Goal: Task Accomplishment & Management: Complete application form

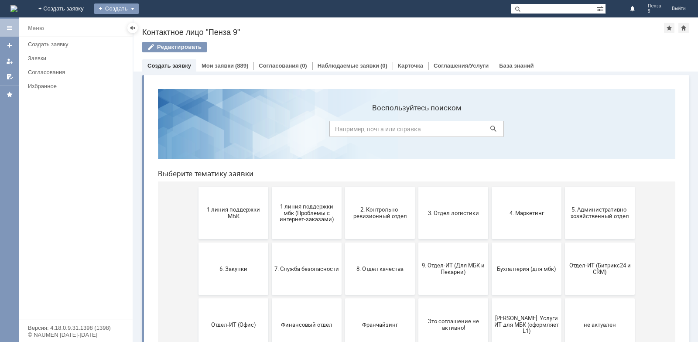
click at [139, 7] on div "Создать" at bounding box center [116, 8] width 45 height 10
click at [139, 11] on div "Создать" at bounding box center [116, 8] width 45 height 10
click at [210, 66] on link "Мои заявки" at bounding box center [218, 65] width 32 height 7
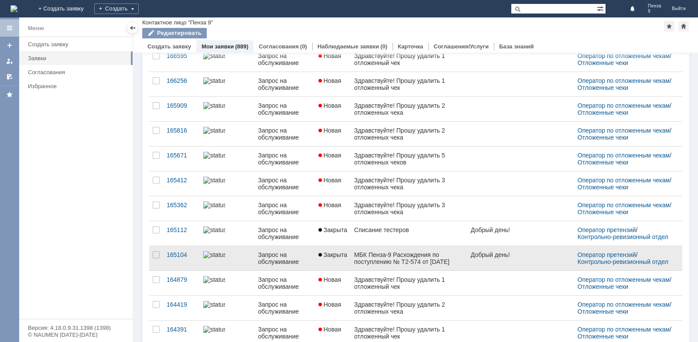
click at [403, 262] on div "МБК Пенза-9 Расхождения по поступлению № Т2-574 от [DATE]" at bounding box center [409, 258] width 110 height 14
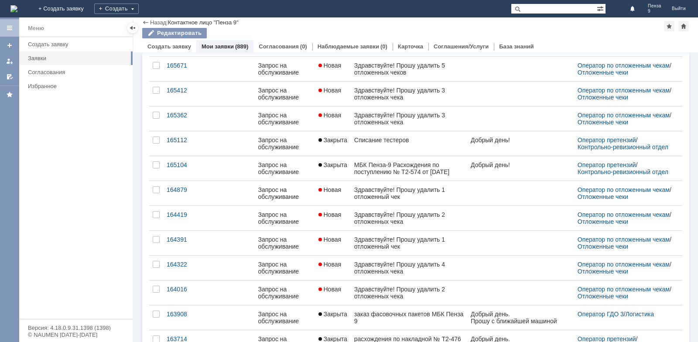
scroll to position [305, 0]
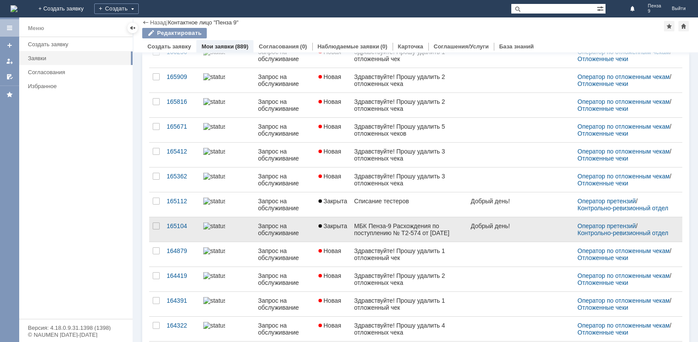
click at [421, 239] on link "МБК Пенза-9 Расхождения по поступлению № Т2-574 от [DATE]" at bounding box center [409, 229] width 117 height 24
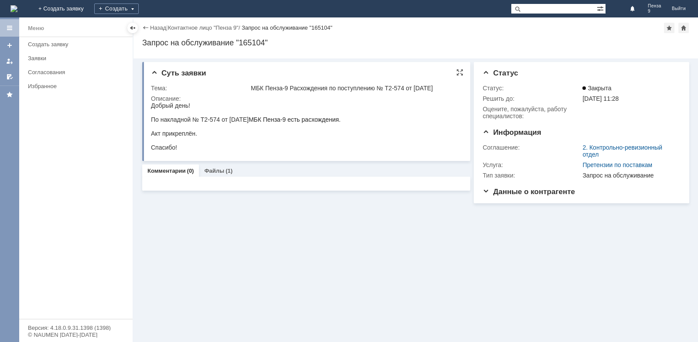
drag, startPoint x: 252, startPoint y: 88, endPoint x: 449, endPoint y: 89, distance: 196.9
click at [449, 89] on div "МБК Пенза-9 Расхождения по поступлению № Т2-574 от [DATE]" at bounding box center [355, 88] width 208 height 7
copy div "МБК Пенза-9 Расхождения по поступлению № Т2-574 от [DATE]"
click at [151, 104] on div "Суть заявки Тема: МБК Пенза-9 Расхождения по поступлению № Т2-574 от 21.04.2025…" at bounding box center [306, 111] width 328 height 99
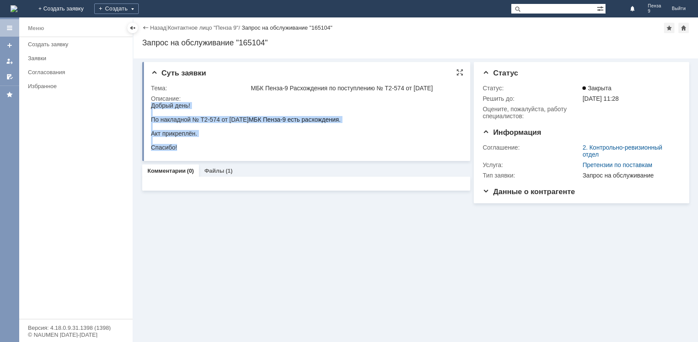
drag, startPoint x: 152, startPoint y: 107, endPoint x: 196, endPoint y: 145, distance: 58.8
click at [196, 145] on body "Добрый день! По накладной № Т2-574 от [DATE] МБК Пенза-9 есть расхождения. Акт …" at bounding box center [246, 126] width 190 height 49
copy body "Добрый день! По накладной № Т2-574 от [DATE] МБК Пенза-9 есть расхождения. Акт …"
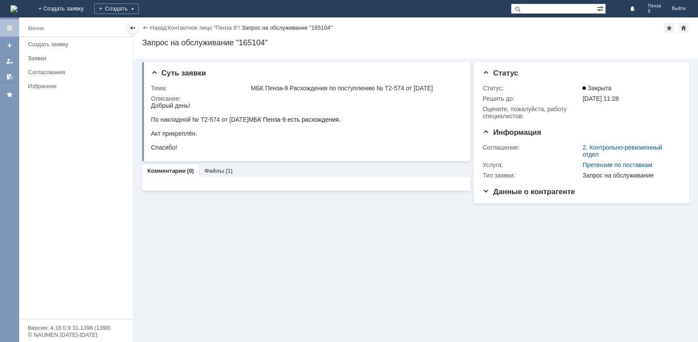
click at [139, 2] on div "Создать" at bounding box center [116, 8] width 45 height 17
click at [139, 5] on div "Создать" at bounding box center [116, 8] width 45 height 10
click at [162, 22] on link "Заявка" at bounding box center [129, 26] width 66 height 10
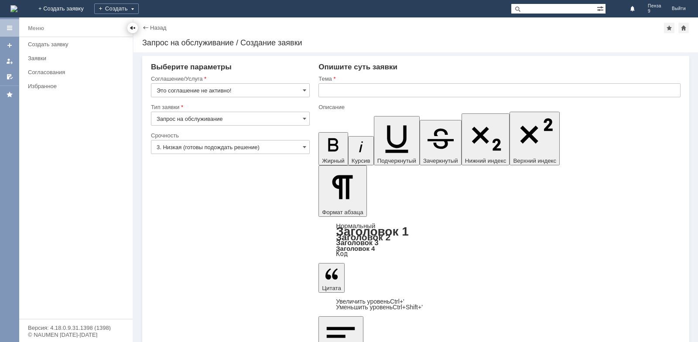
click at [131, 31] on div at bounding box center [132, 27] width 7 height 7
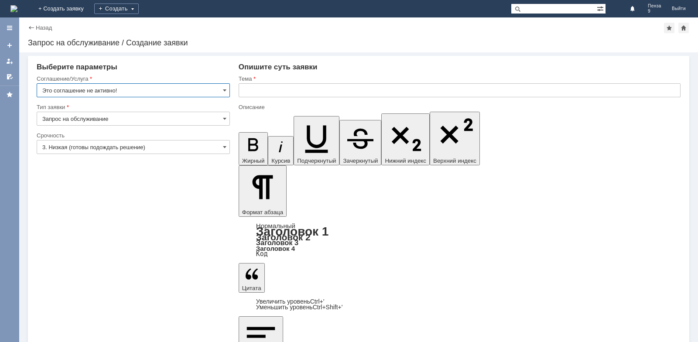
drag, startPoint x: 104, startPoint y: 92, endPoint x: 100, endPoint y: 83, distance: 10.2
click at [103, 92] on input "Это соглашение не активно!" at bounding box center [133, 90] width 193 height 14
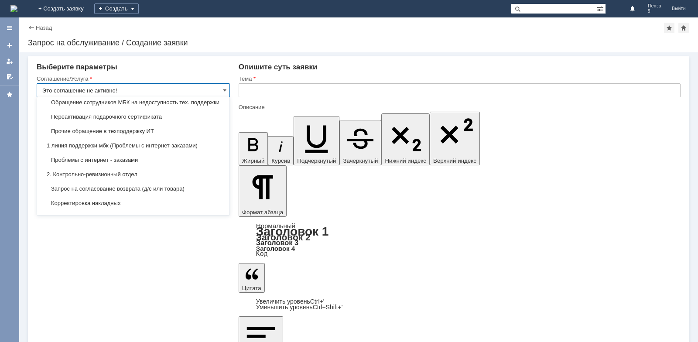
scroll to position [79, 0]
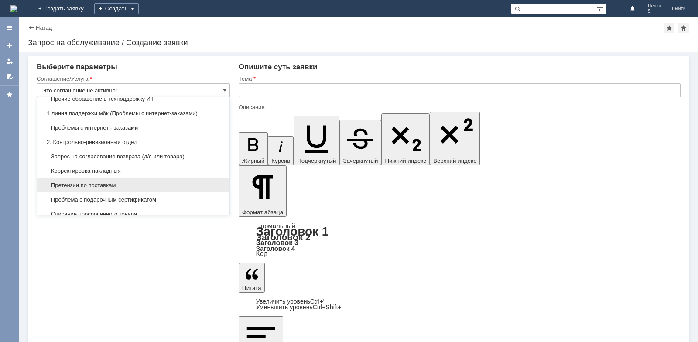
click at [119, 188] on div "Претензии по поставкам" at bounding box center [133, 186] width 193 height 14
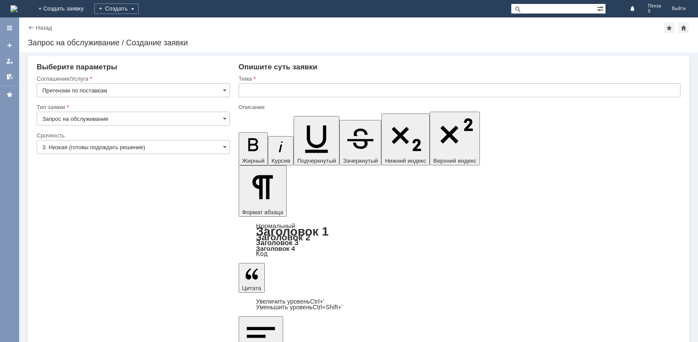
type input "Претензии по поставкам"
click at [93, 149] on input "3. Низкая (готовы подождать решение)" at bounding box center [133, 147] width 193 height 14
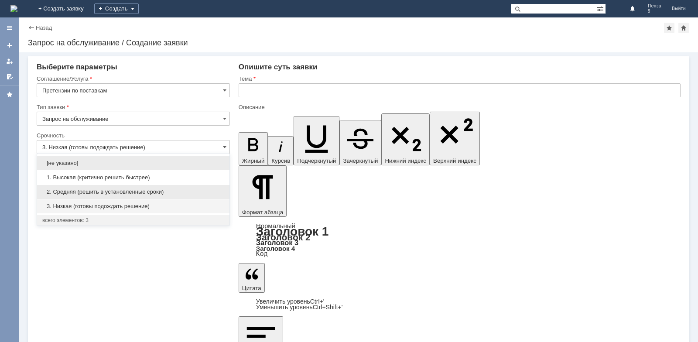
click at [83, 190] on span "2. Средняя (решить в установленные сроки)" at bounding box center [133, 192] width 182 height 7
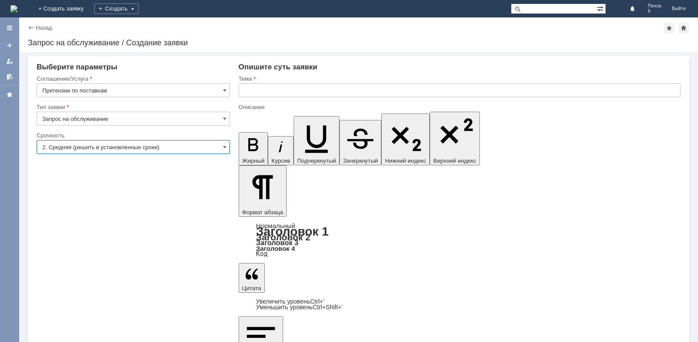
type input "2. Средняя (решить в установленные сроки)"
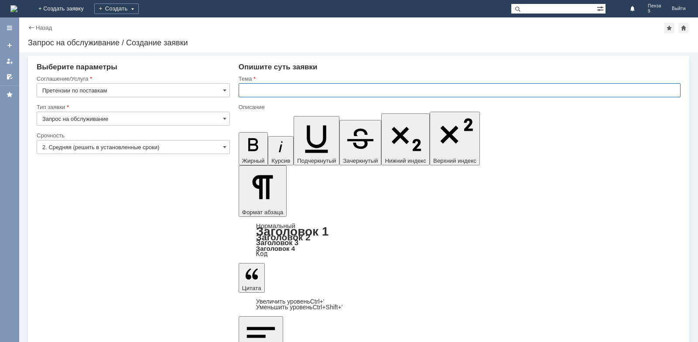
click at [283, 89] on input "text" at bounding box center [460, 90] width 442 height 14
paste input "МБК Пенза-9 Расхождения по поступлению № Т2-574 от [DATE]"
click at [405, 87] on input "МБК Пенза-9 Расхождения по поступлению № Т2-574 от [DATE]" at bounding box center [460, 90] width 442 height 14
drag, startPoint x: 433, startPoint y: 89, endPoint x: 362, endPoint y: 90, distance: 71.2
click at [362, 90] on input "МБК Пенза-9 Расхождения по поступлению № Т2-574 от [DATE]" at bounding box center [460, 90] width 442 height 14
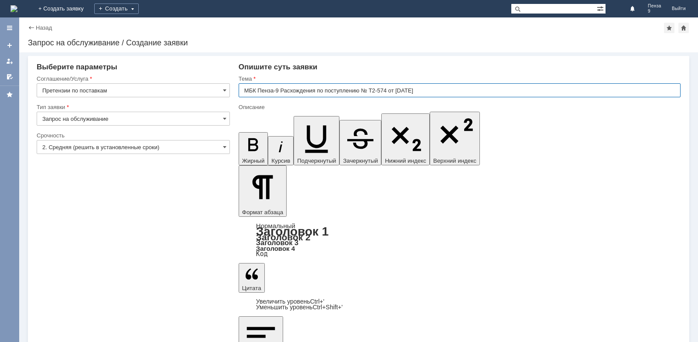
paste input "1226 от [DATE]"
type input "МБК Пенза-9 Расхождения по поступлению № Т2-1226 от [DATE]"
drag, startPoint x: 332, startPoint y: 2708, endPoint x: 327, endPoint y: 2708, distance: 5.2
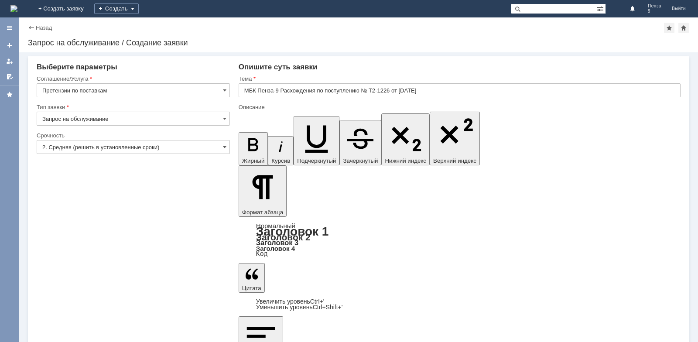
drag, startPoint x: 335, startPoint y: 2684, endPoint x: 446, endPoint y: 2812, distance: 169.6
click at [390, 90] on input "МБК Пенза-9 Расхождения по поступлению № Т2-1226 от [DATE]" at bounding box center [460, 90] width 442 height 14
drag, startPoint x: 435, startPoint y: 87, endPoint x: 363, endPoint y: 91, distance: 72.6
click at [363, 91] on input "МБК Пенза-9 Расхождения по поступлению № Т2-1226 от [DATE]" at bounding box center [460, 90] width 442 height 14
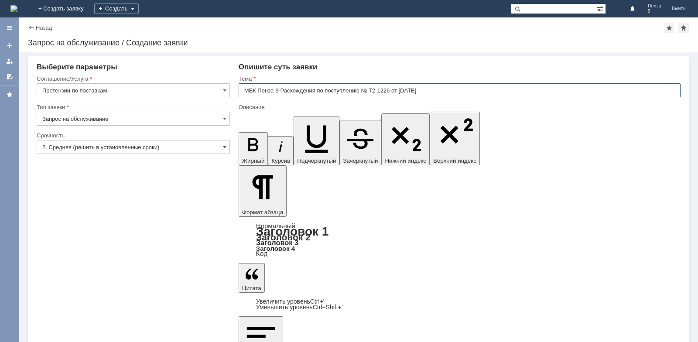
drag, startPoint x: 329, startPoint y: 2702, endPoint x: 298, endPoint y: 2699, distance: 31.1
drag, startPoint x: 289, startPoint y: 2696, endPoint x: 355, endPoint y: 2693, distance: 65.5
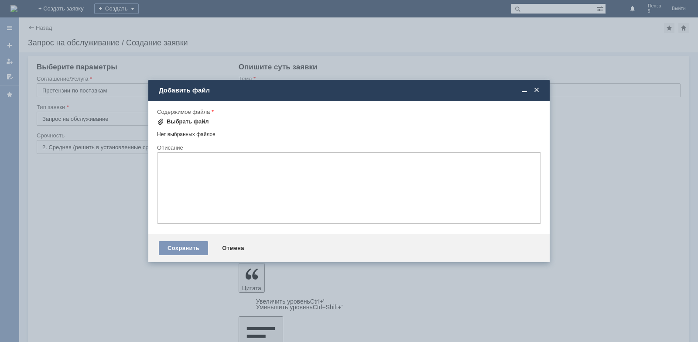
click at [173, 117] on div "Выбрать файл" at bounding box center [183, 122] width 52 height 10
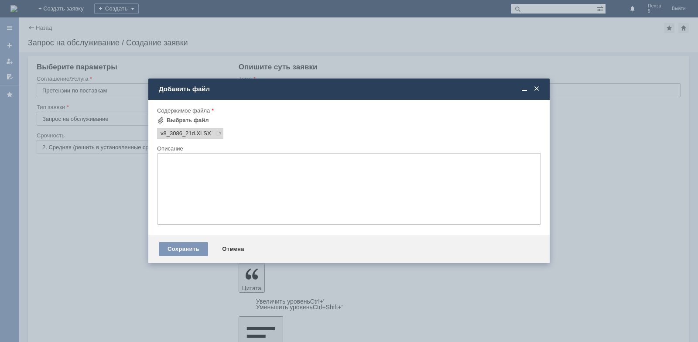
scroll to position [0, 0]
click at [179, 248] on div "Сохранить" at bounding box center [183, 249] width 49 height 14
